Goal: Information Seeking & Learning: Learn about a topic

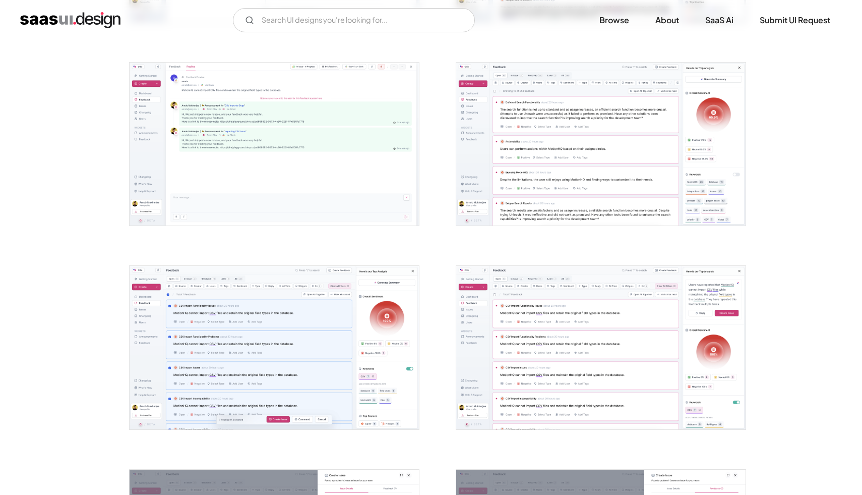
scroll to position [771, 0]
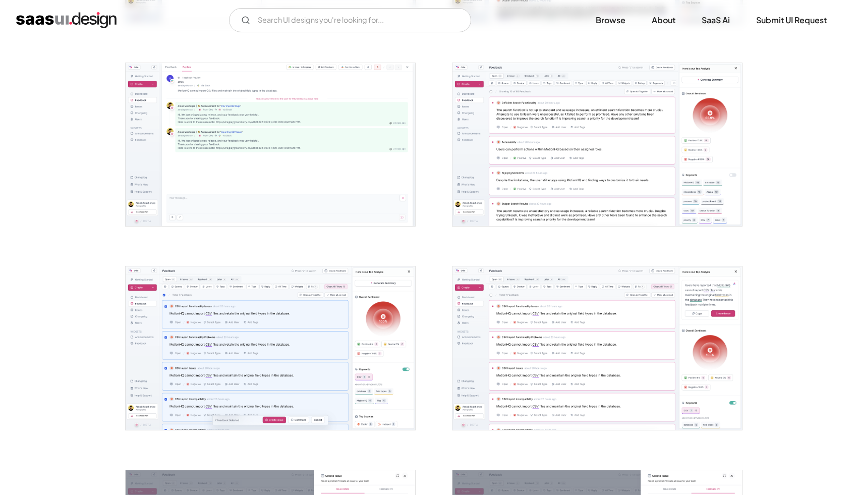
click at [658, 203] on img "open lightbox" at bounding box center [596, 144] width 289 height 163
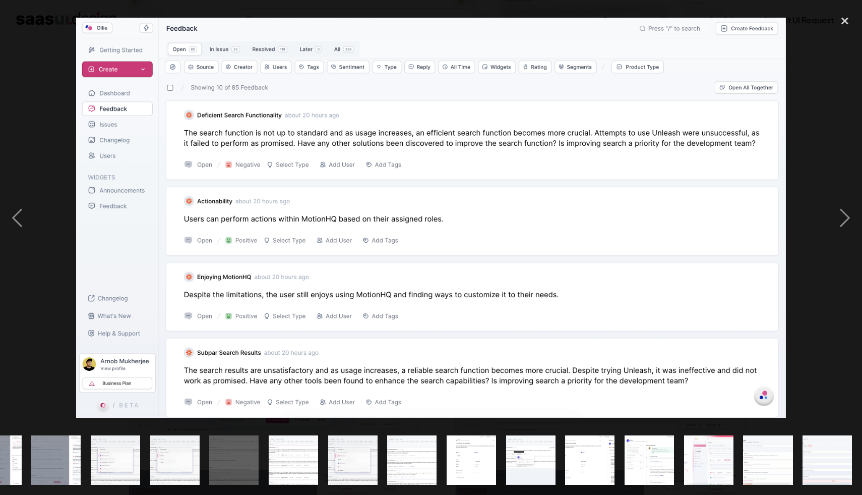
scroll to position [0, 631]
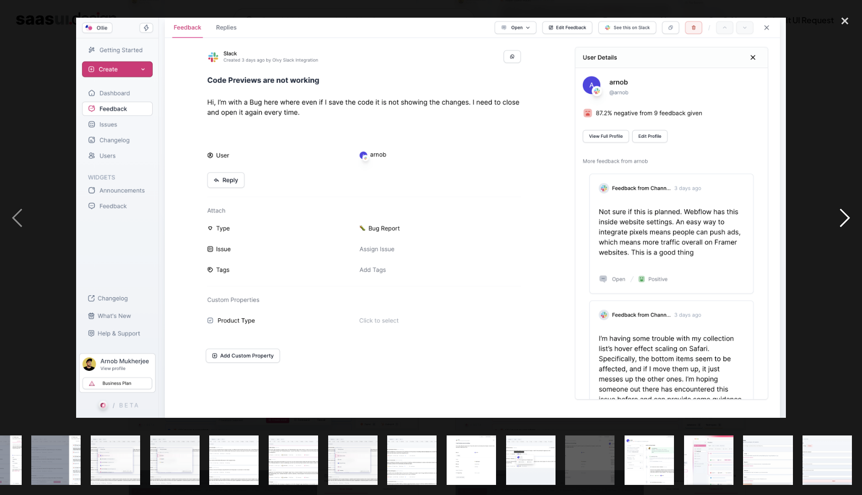
click at [832, 220] on div "next image" at bounding box center [845, 217] width 34 height 415
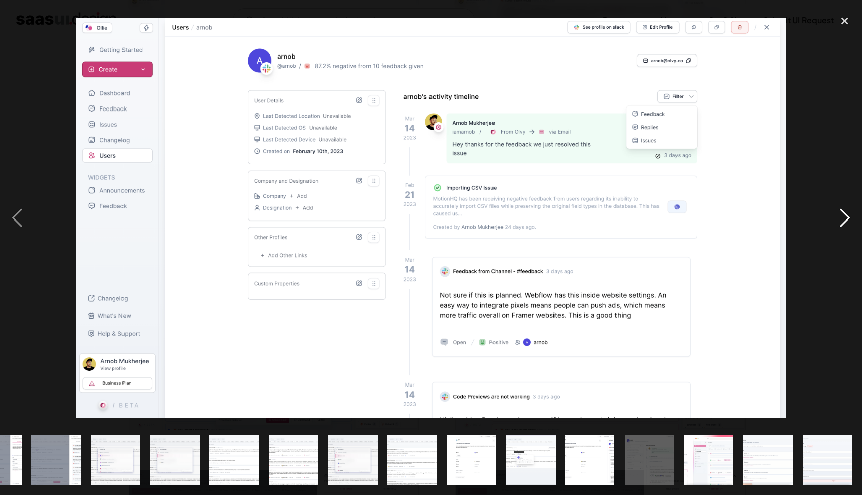
click at [832, 220] on div "next image" at bounding box center [845, 217] width 34 height 415
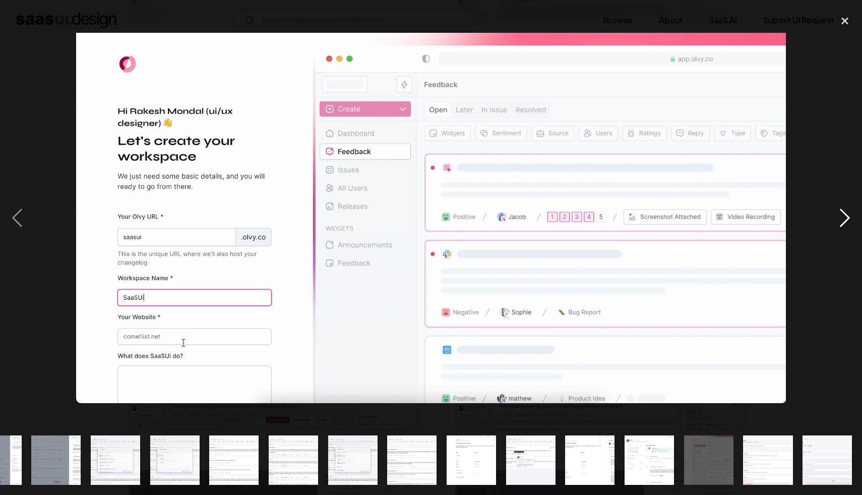
click at [833, 215] on div "next image" at bounding box center [845, 217] width 34 height 415
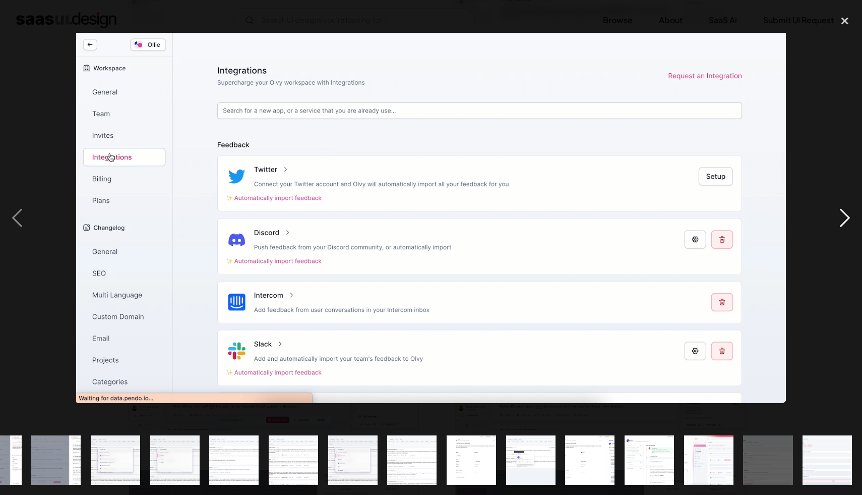
click at [837, 222] on div "next image" at bounding box center [845, 217] width 34 height 415
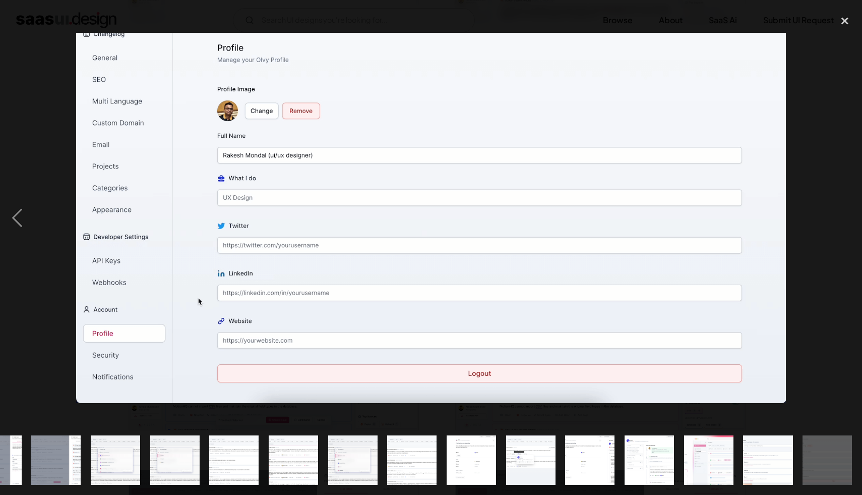
click at [837, 222] on div "next image" at bounding box center [845, 217] width 34 height 415
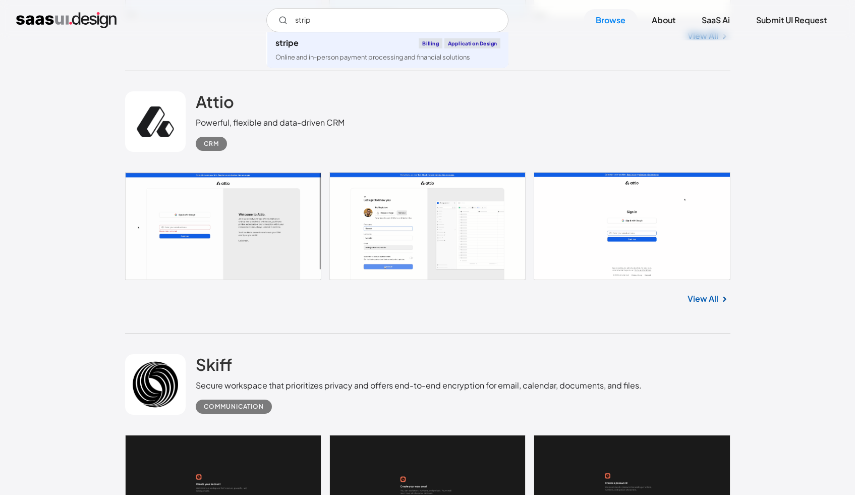
scroll to position [553, 0]
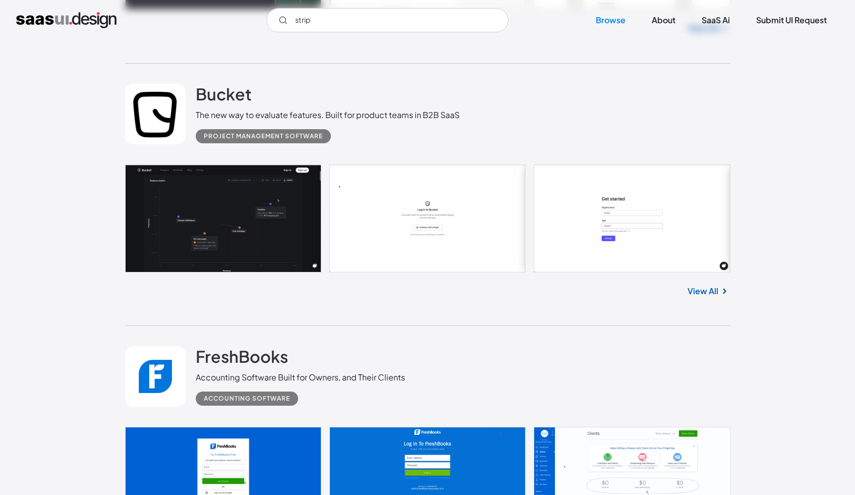
scroll to position [1624, 0]
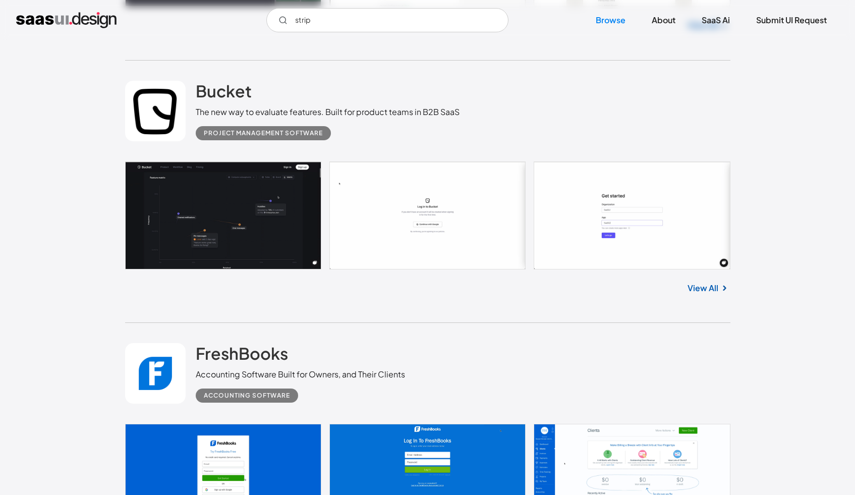
click at [148, 109] on link at bounding box center [155, 111] width 60 height 60
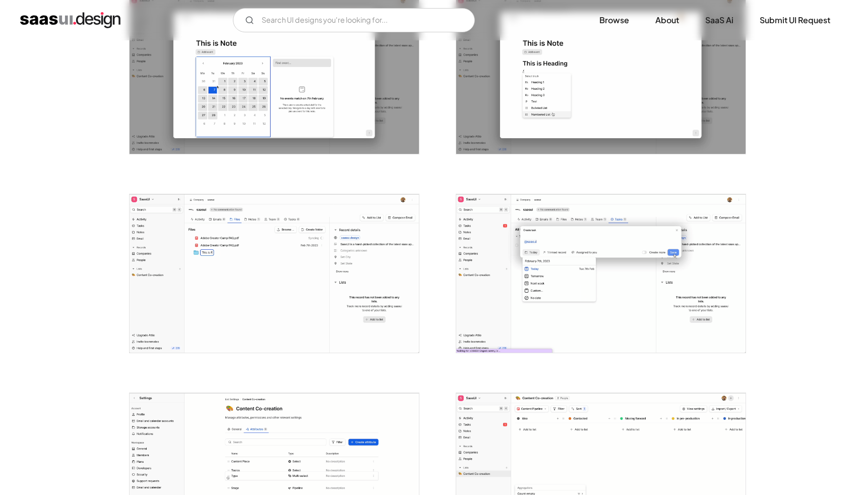
scroll to position [2030, 0]
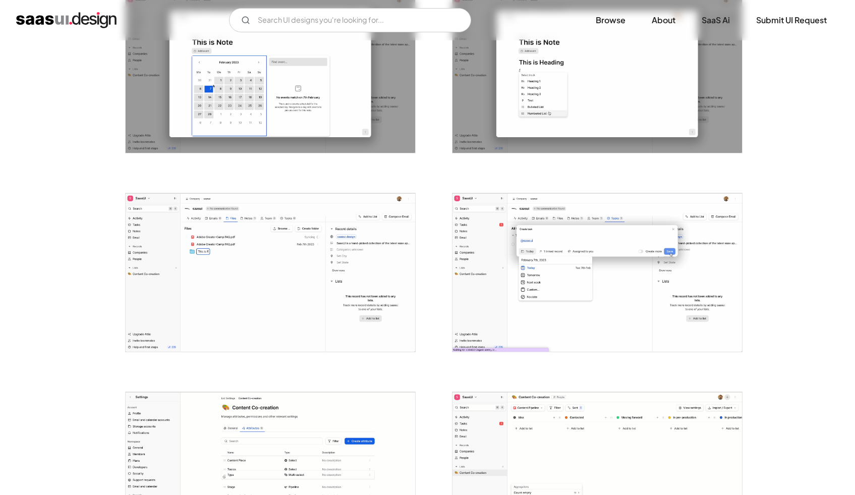
click at [579, 276] on img "open lightbox" at bounding box center [596, 272] width 289 height 158
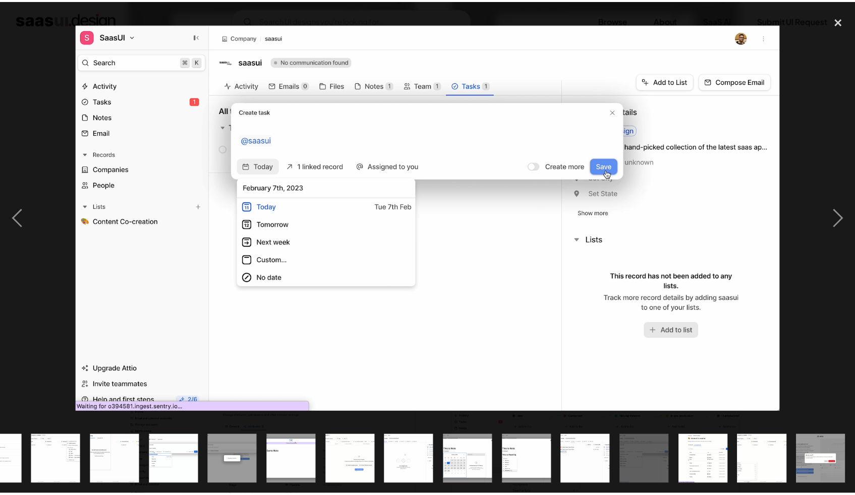
scroll to position [0, 631]
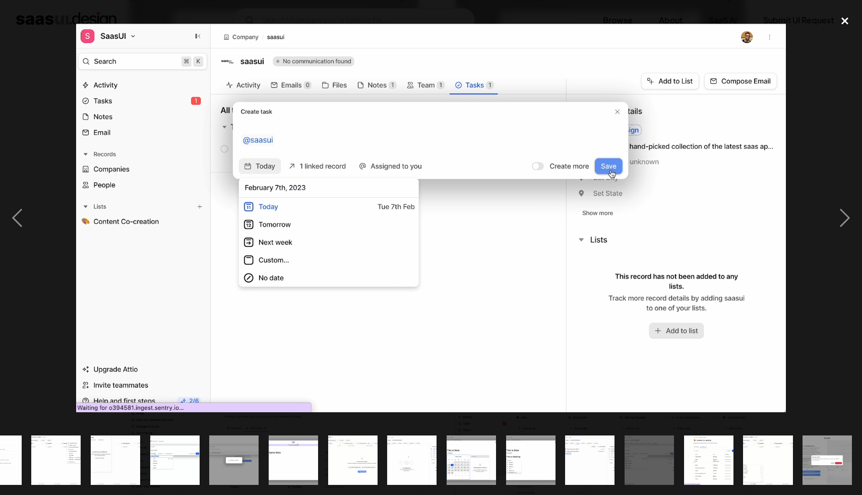
click at [840, 24] on div "close lightbox" at bounding box center [845, 21] width 34 height 22
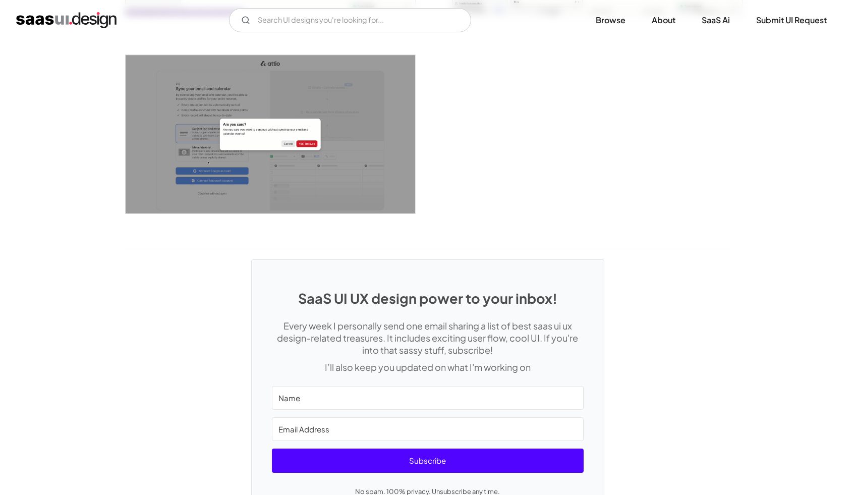
scroll to position [2646, 0]
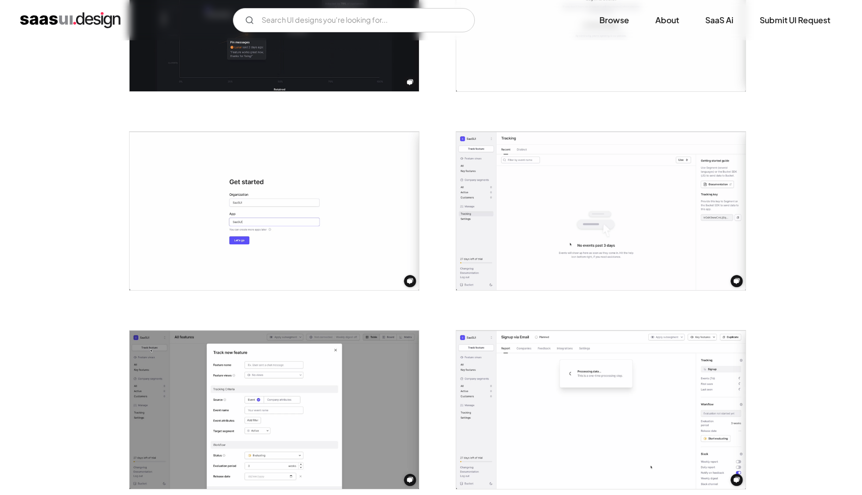
scroll to position [247, 0]
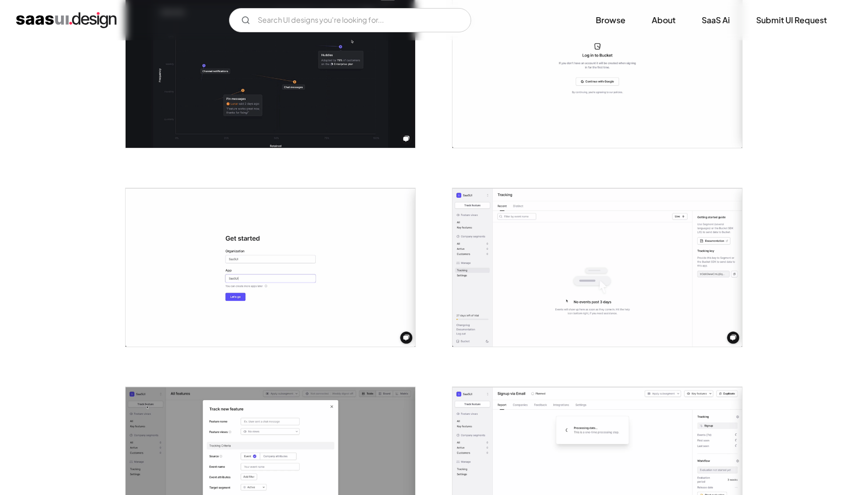
click at [596, 221] on img "open lightbox" at bounding box center [596, 267] width 289 height 158
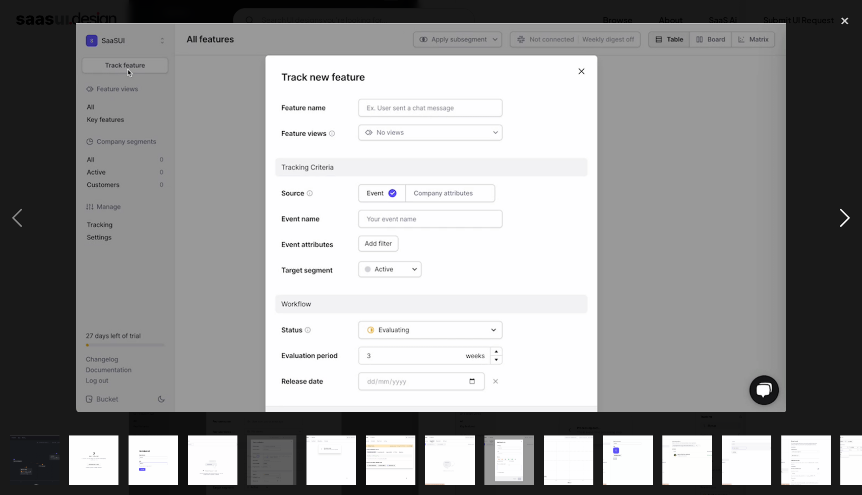
click at [839, 206] on div "next image" at bounding box center [845, 217] width 34 height 415
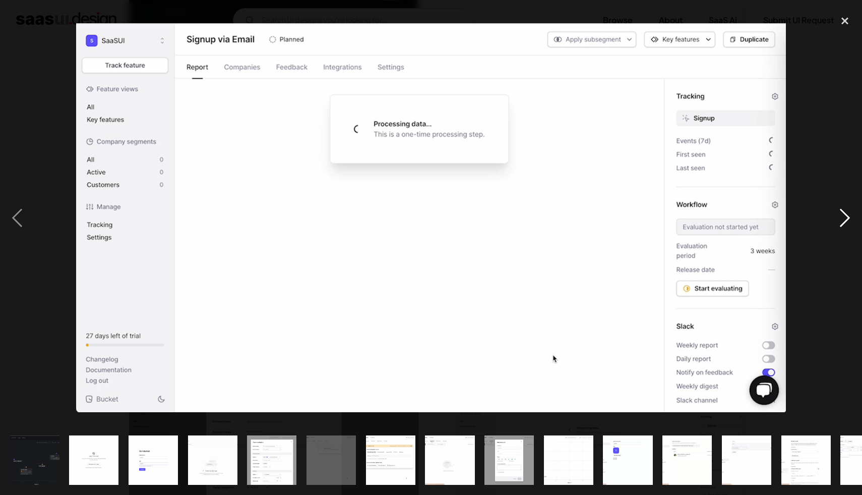
click at [839, 206] on div "next image" at bounding box center [845, 217] width 34 height 415
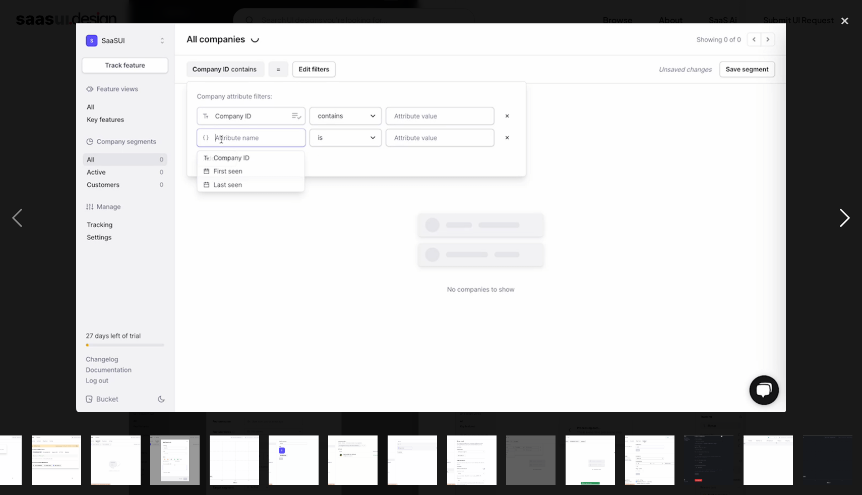
scroll to position [0, 334]
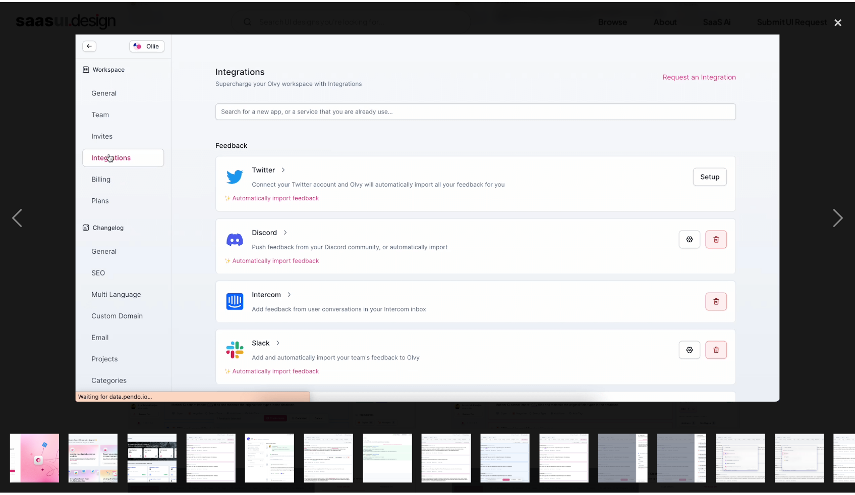
scroll to position [0, 631]
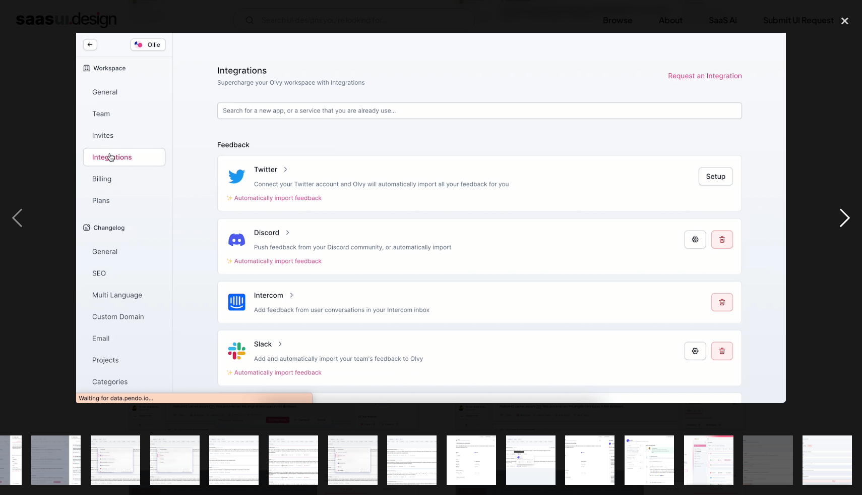
click at [849, 216] on div "next image" at bounding box center [845, 217] width 34 height 415
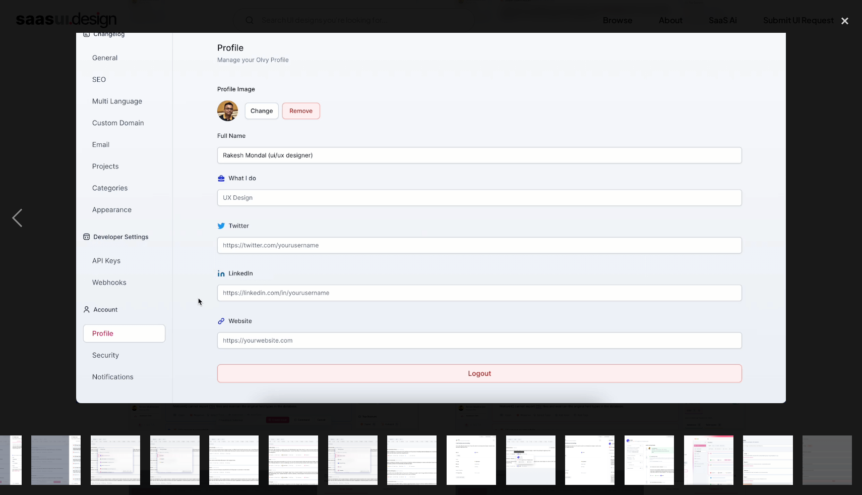
click at [849, 216] on div "next image" at bounding box center [845, 217] width 34 height 415
click at [837, 19] on div "close lightbox" at bounding box center [845, 21] width 34 height 22
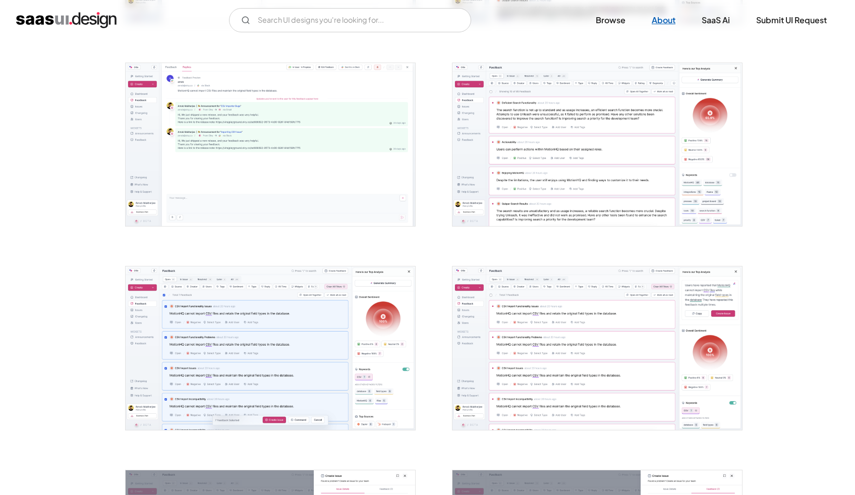
scroll to position [0, 0]
